Goal: Information Seeking & Learning: Compare options

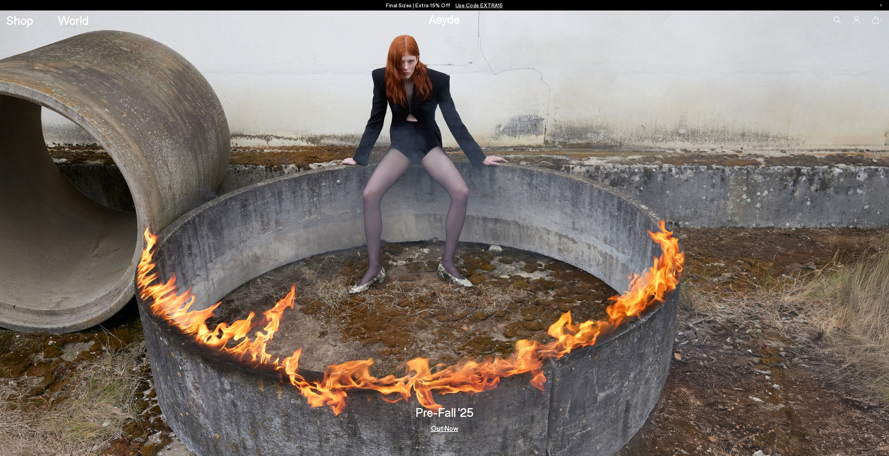
click at [442, 430] on link "Out Now" at bounding box center [444, 427] width 27 height 7
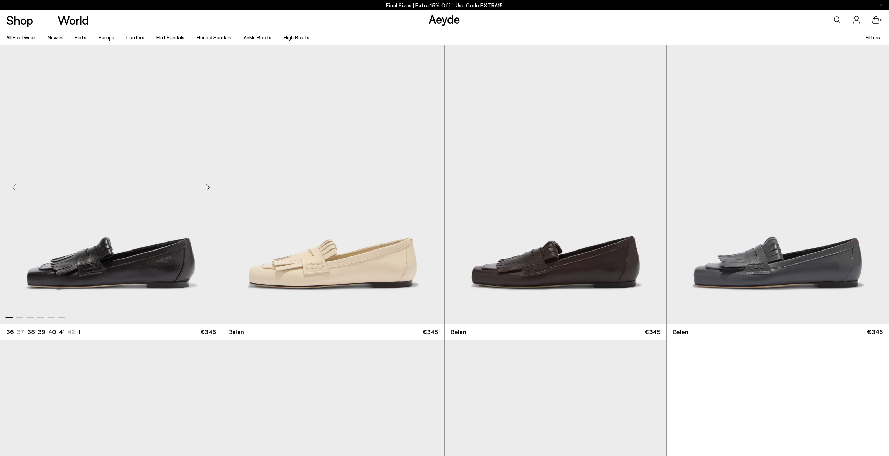
click at [175, 252] on img "1 / 6" at bounding box center [111, 184] width 222 height 279
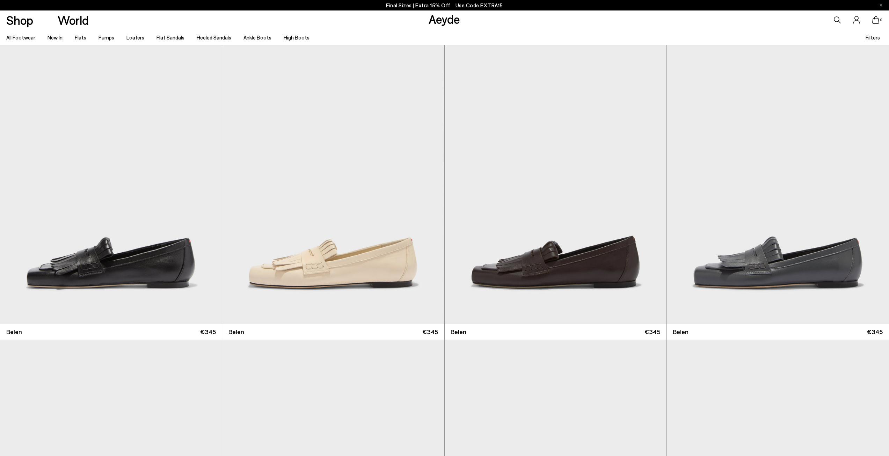
click at [80, 36] on link "Flats" at bounding box center [81, 37] width 12 height 6
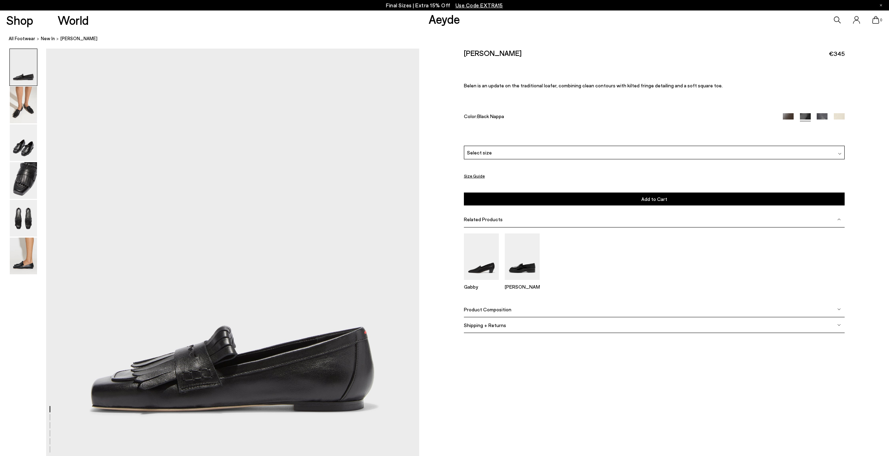
scroll to position [70, 0]
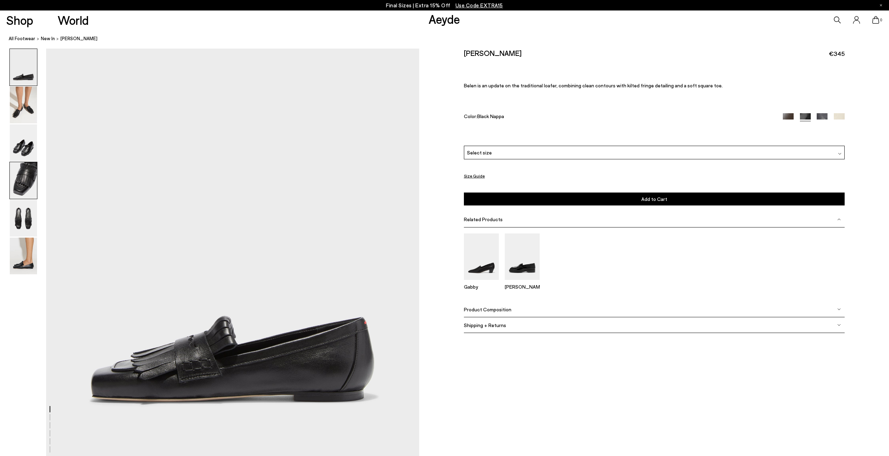
click at [29, 172] on img at bounding box center [23, 180] width 27 height 37
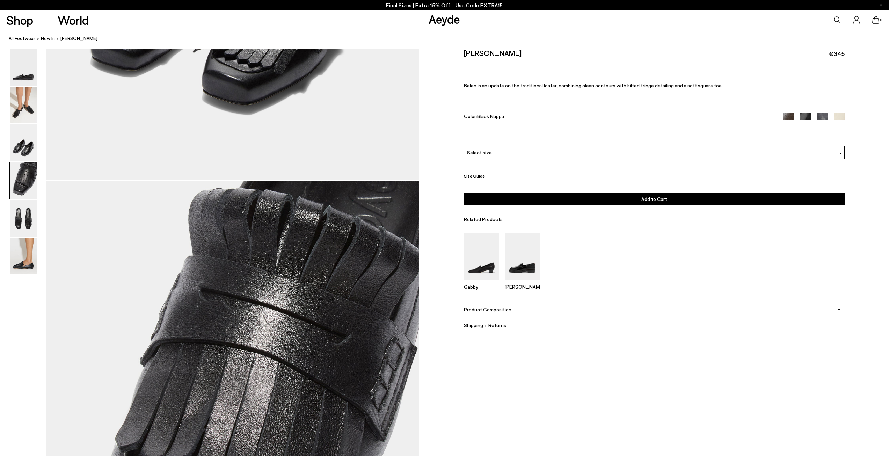
scroll to position [1497, 0]
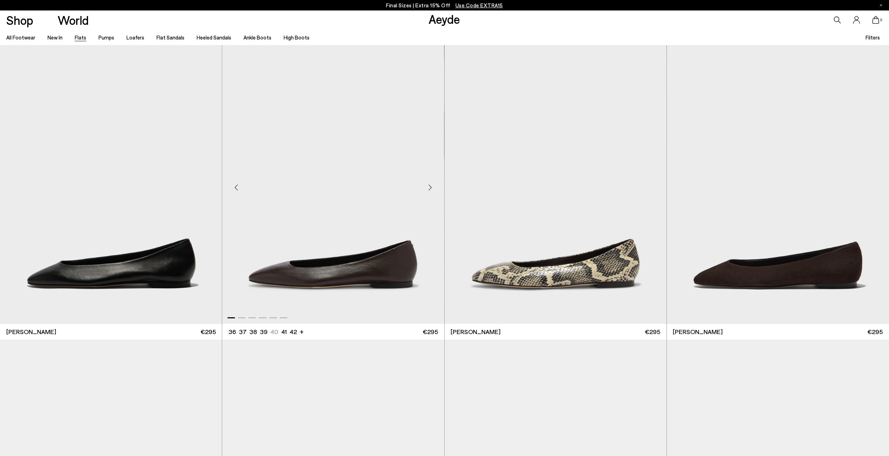
click at [364, 274] on img "1 / 6" at bounding box center [333, 184] width 222 height 279
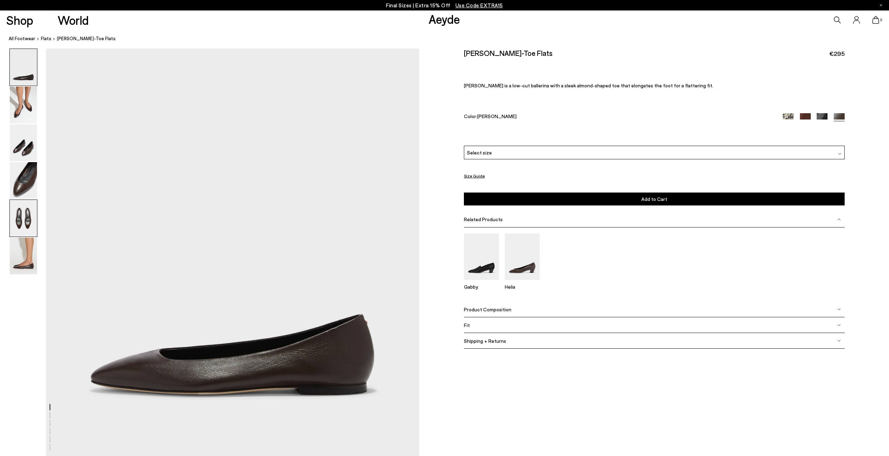
click at [30, 213] on img at bounding box center [23, 218] width 27 height 37
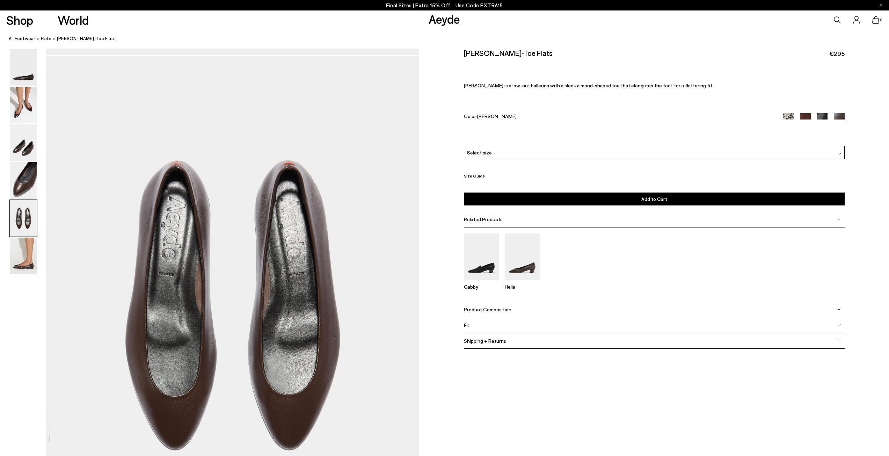
scroll to position [1905, 0]
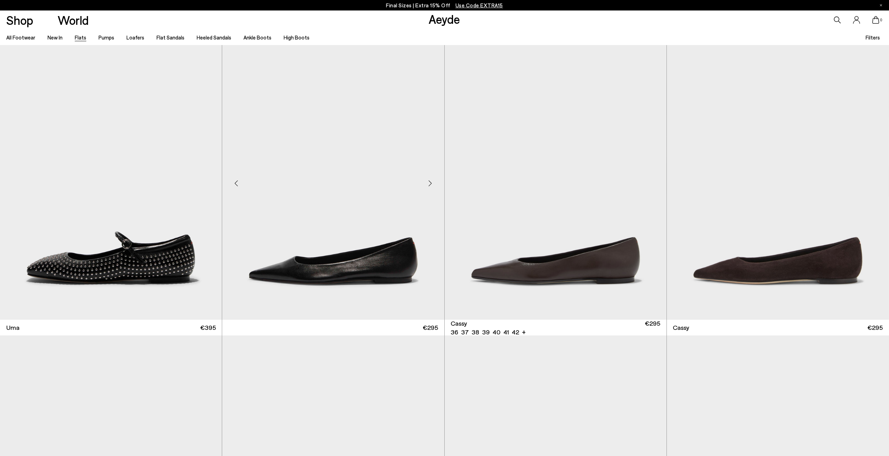
scroll to position [1188, 0]
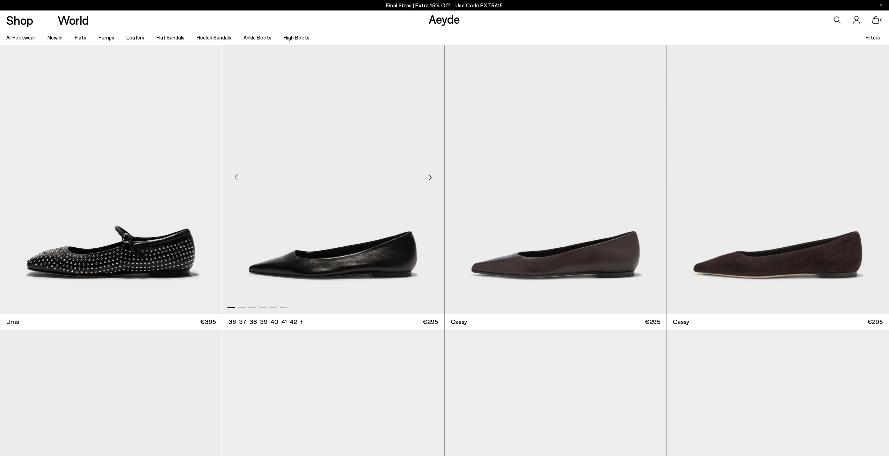
click at [356, 266] on img "1 / 6" at bounding box center [333, 174] width 222 height 279
click at [576, 253] on img "1 / 6" at bounding box center [556, 174] width 222 height 279
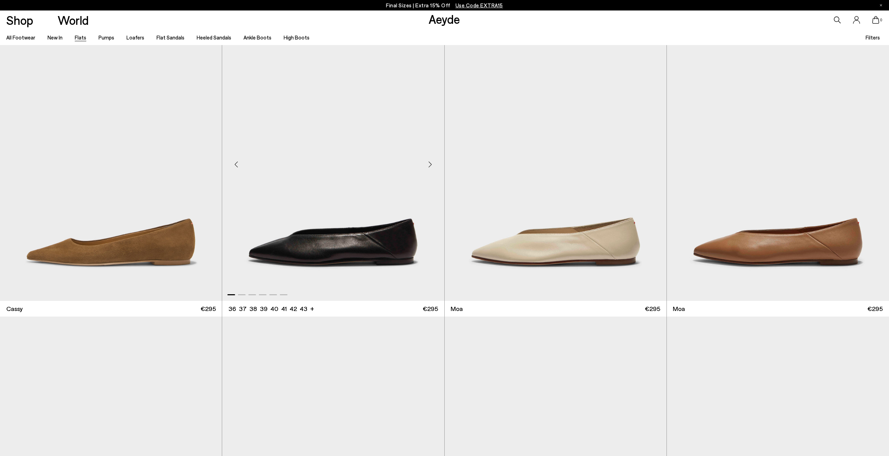
scroll to position [1502, 0]
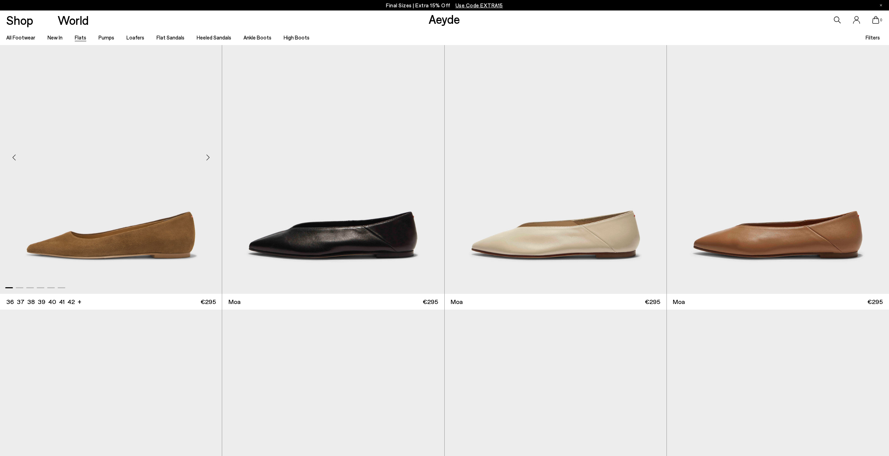
click at [114, 245] on img "1 / 6" at bounding box center [111, 154] width 222 height 279
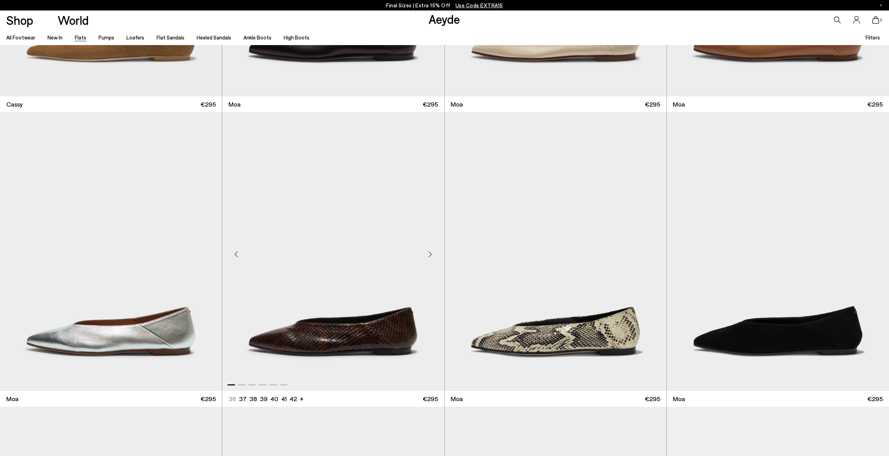
scroll to position [1852, 0]
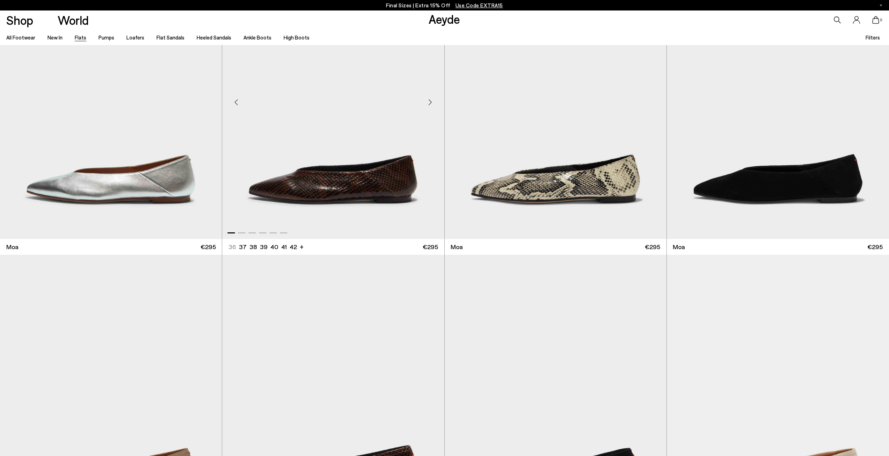
click at [364, 173] on img "1 / 6" at bounding box center [333, 99] width 222 height 279
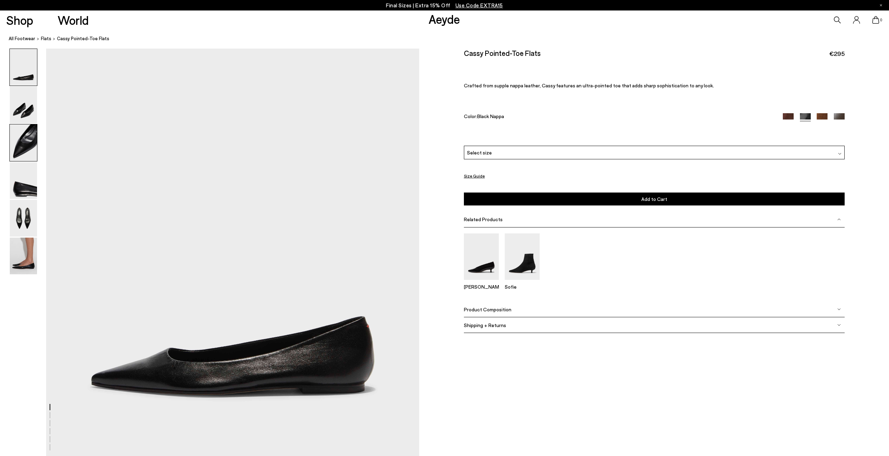
click at [29, 140] on img at bounding box center [23, 142] width 27 height 37
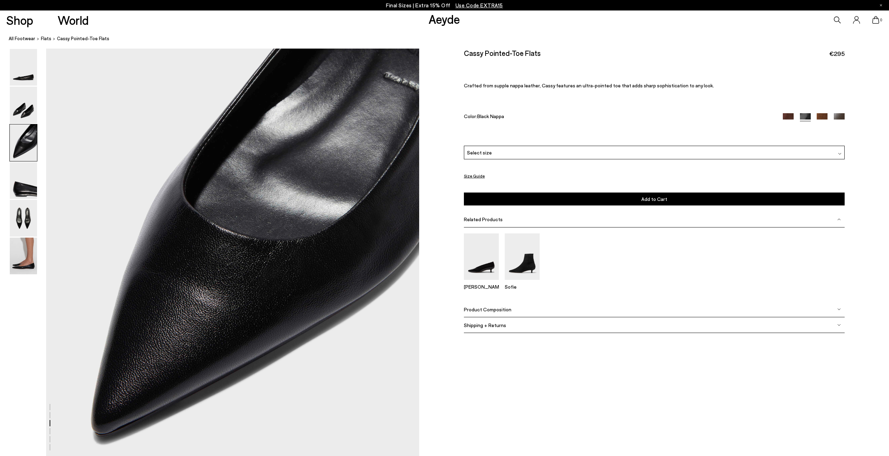
scroll to position [908, 0]
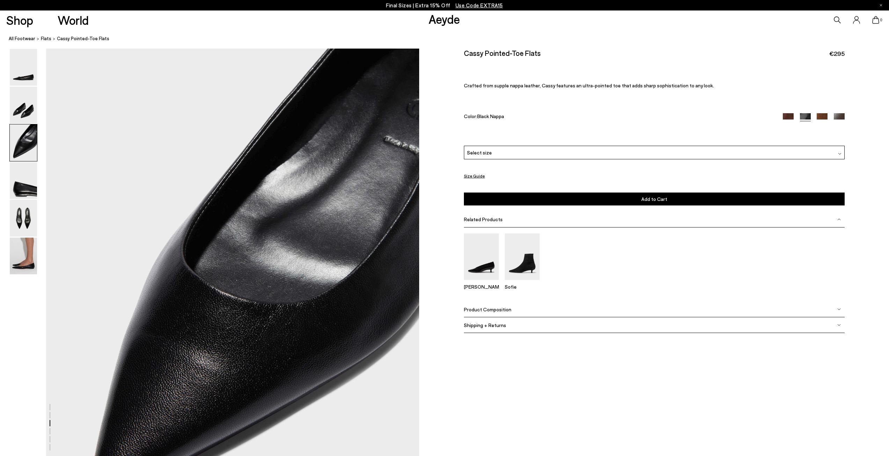
click at [493, 153] on div "Select size" at bounding box center [654, 153] width 381 height 14
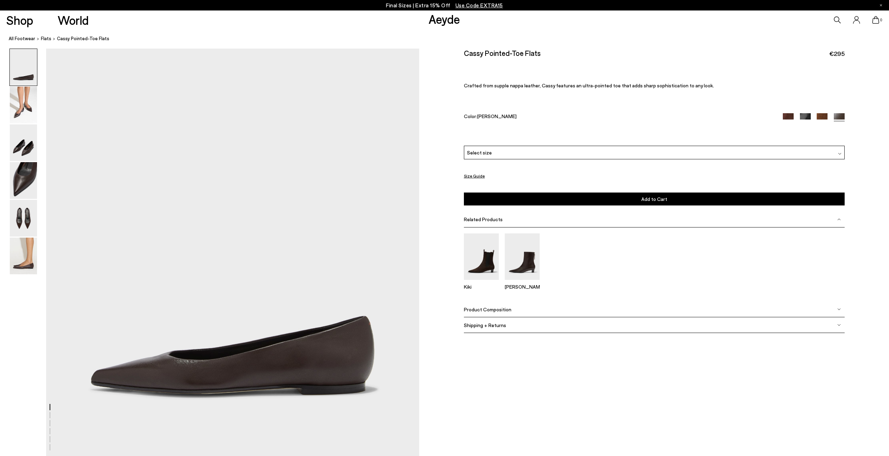
click at [499, 153] on div "Select size" at bounding box center [654, 153] width 381 height 14
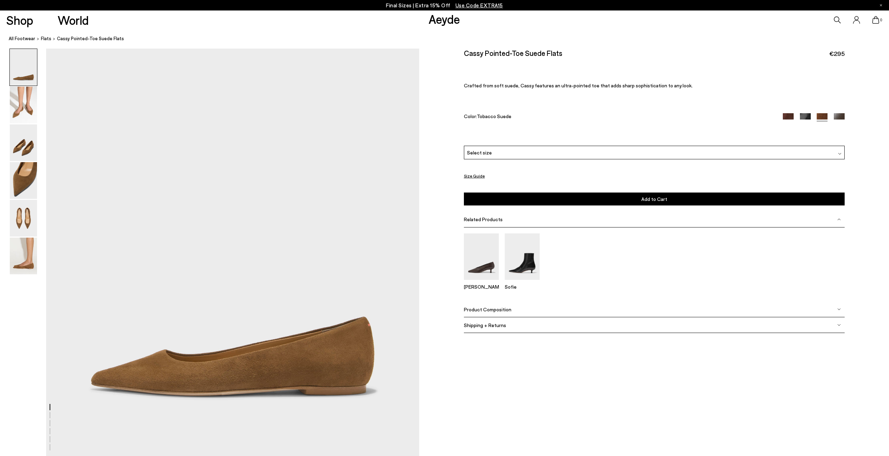
click at [498, 153] on div "Select size" at bounding box center [654, 153] width 381 height 14
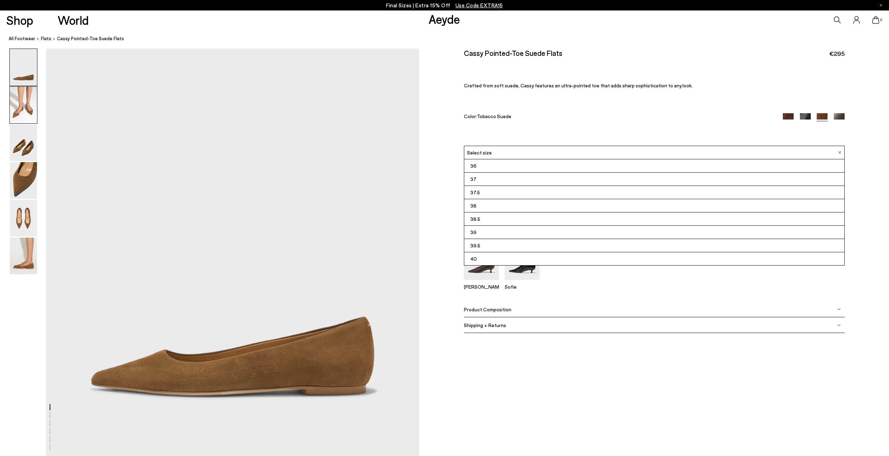
click at [25, 109] on img at bounding box center [23, 105] width 27 height 37
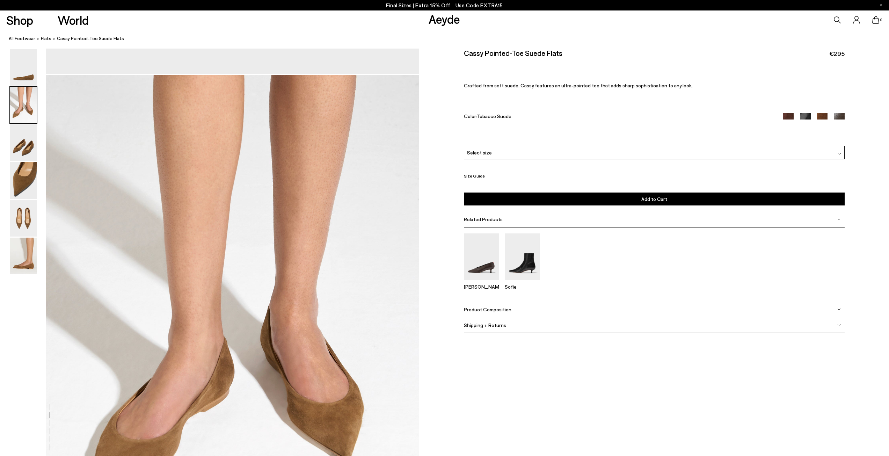
scroll to position [409, 0]
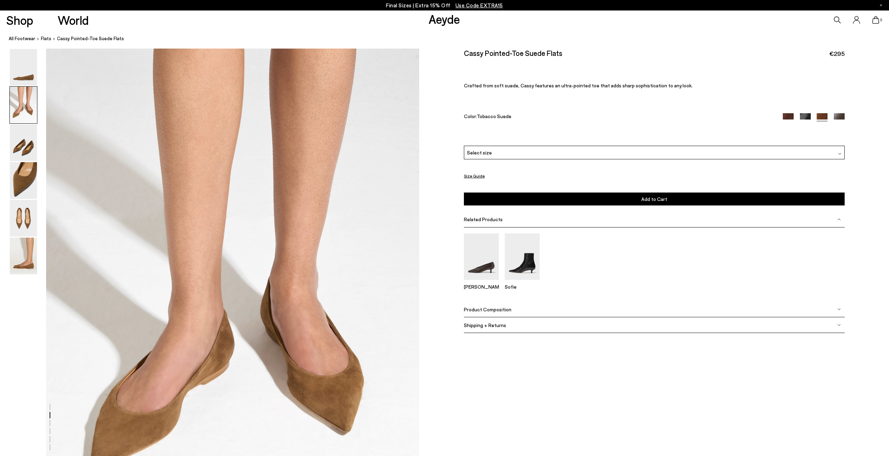
click at [25, 109] on img at bounding box center [23, 105] width 27 height 37
